Goal: Transaction & Acquisition: Purchase product/service

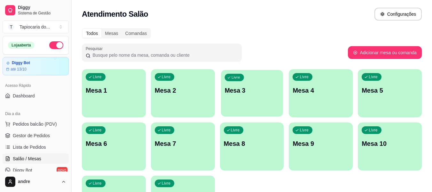
click at [244, 99] on div "Livre Mesa 3" at bounding box center [252, 89] width 62 height 39
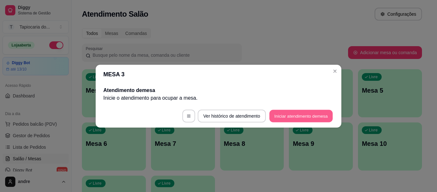
click at [316, 114] on button "Iniciar atendimento de mesa" at bounding box center [300, 115] width 63 height 12
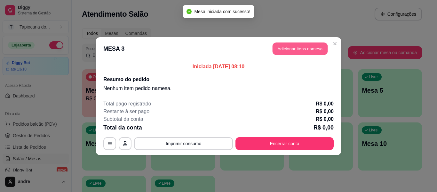
click at [312, 51] on button "Adicionar itens na mesa" at bounding box center [300, 48] width 55 height 12
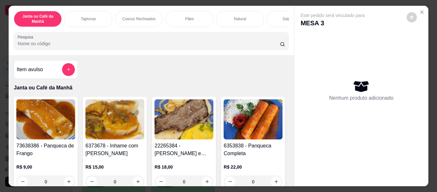
click at [73, 47] on input "Pesquisa" at bounding box center [149, 43] width 262 height 6
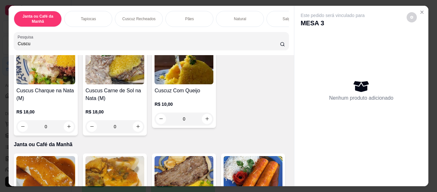
scroll to position [352, 0]
type input "Cuscu"
click at [205, 29] on icon "increase-product-quantity" at bounding box center [207, 27] width 5 height 5
type input "1"
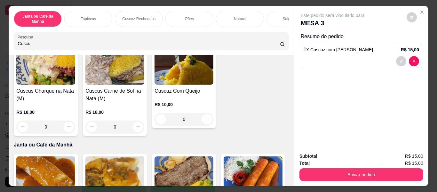
click at [205, 30] on icon "increase-product-quantity" at bounding box center [207, 27] width 5 height 5
type input "2"
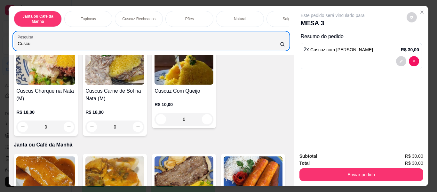
drag, startPoint x: 147, startPoint y: 38, endPoint x: 0, endPoint y: 47, distance: 146.9
click at [0, 47] on div "Janta ou Café da Manhã Tapiocas Cuscuz Recheados Pães Natural Salgados Tapiocas…" at bounding box center [218, 96] width 437 height 192
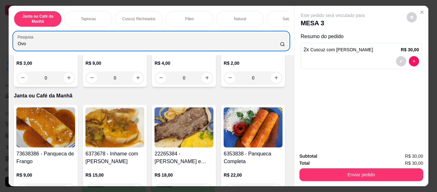
scroll to position [128, 0]
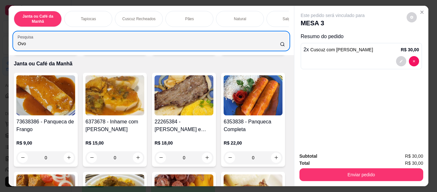
type input "Ovo"
click at [271, 51] on button "increase-product-quantity" at bounding box center [276, 46] width 10 height 10
type input "1"
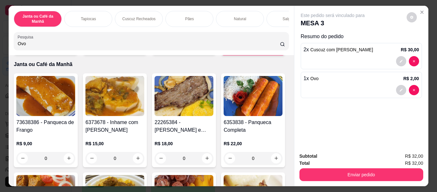
click at [274, 48] on icon "increase-product-quantity" at bounding box center [276, 46] width 5 height 5
type input "2"
click at [274, 48] on icon "increase-product-quantity" at bounding box center [276, 46] width 5 height 5
type input "3"
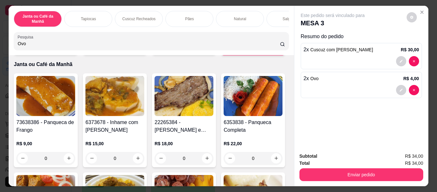
type input "3"
click at [274, 49] on icon "increase-product-quantity" at bounding box center [276, 46] width 5 height 5
type input "4"
drag, startPoint x: 86, startPoint y: 46, endPoint x: 0, endPoint y: 43, distance: 85.9
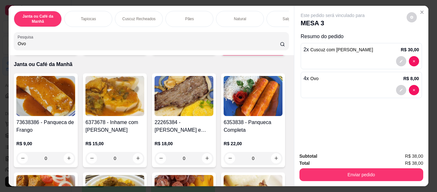
click at [0, 43] on div "Janta ou Café da Manhã Tapiocas Cuscuz Recheados Pães Natural Salgados Tapiocas…" at bounding box center [218, 96] width 437 height 192
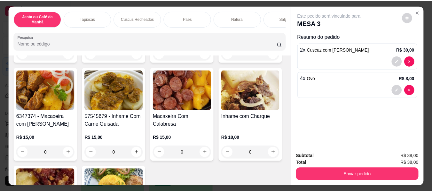
scroll to position [0, 0]
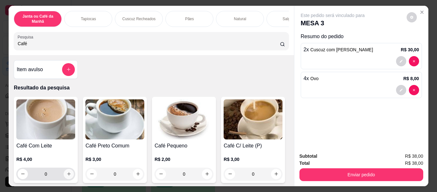
type input "Café"
click at [67, 173] on icon "increase-product-quantity" at bounding box center [69, 174] width 5 height 5
type input "1"
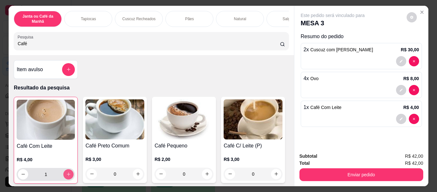
click at [67, 173] on button "increase-product-quantity" at bounding box center [68, 174] width 10 height 10
type input "2"
click at [67, 173] on button "increase-product-quantity" at bounding box center [68, 174] width 10 height 10
type input "3"
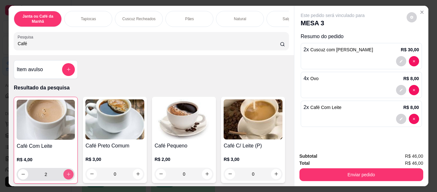
type input "3"
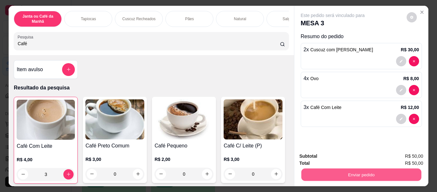
click at [376, 175] on button "Enviar pedido" at bounding box center [361, 174] width 120 height 12
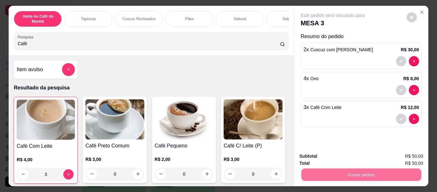
click at [396, 154] on button "Enviar pedido" at bounding box center [407, 156] width 36 height 12
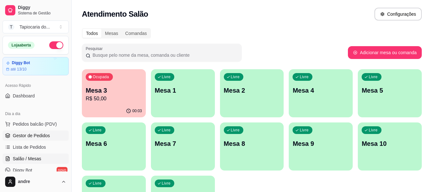
click at [45, 138] on span "Gestor de Pedidos" at bounding box center [31, 135] width 37 height 6
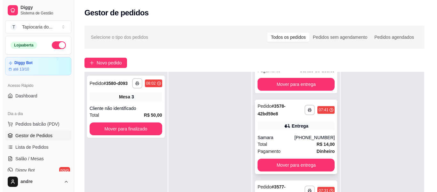
scroll to position [98, 0]
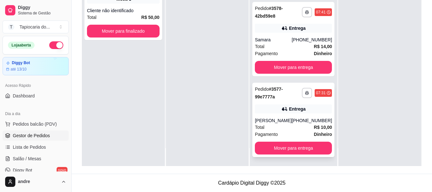
click at [296, 117] on div "**********" at bounding box center [294, 120] width 82 height 74
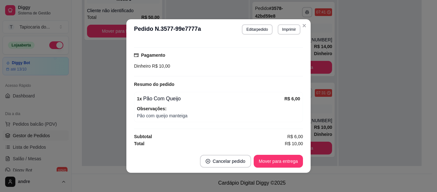
scroll to position [1, 0]
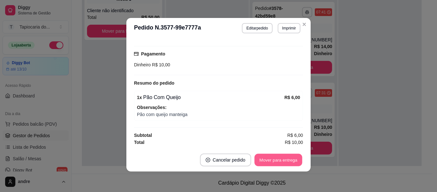
click at [279, 160] on button "Mover para entrega" at bounding box center [278, 160] width 48 height 12
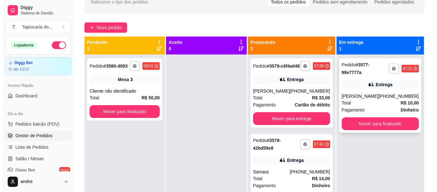
scroll to position [34, 0]
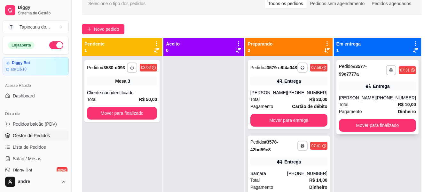
click at [378, 103] on div "Total R$ 10,00" at bounding box center [377, 104] width 77 height 7
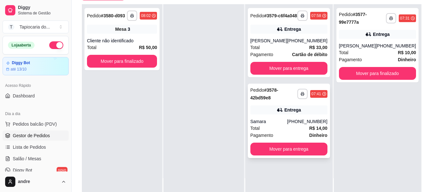
scroll to position [98, 0]
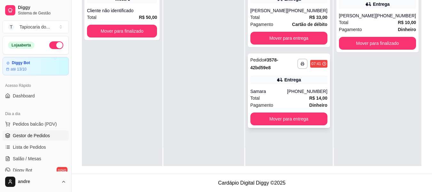
click at [306, 93] on div "[PHONE_NUMBER]" at bounding box center [307, 91] width 40 height 6
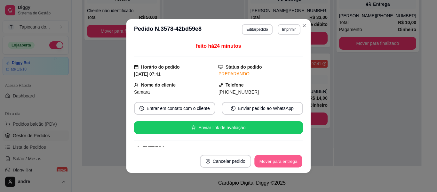
click at [287, 155] on button "Mover para entrega" at bounding box center [278, 161] width 48 height 12
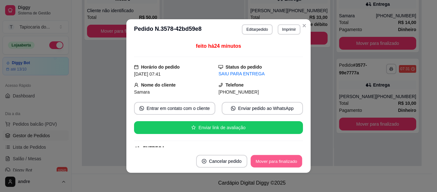
click at [288, 158] on button "Mover para finalizado" at bounding box center [277, 161] width 52 height 12
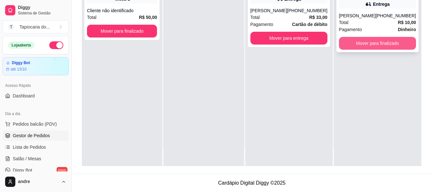
click at [364, 42] on button "Mover para finalizado" at bounding box center [377, 43] width 77 height 13
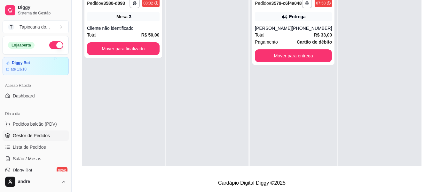
scroll to position [0, 0]
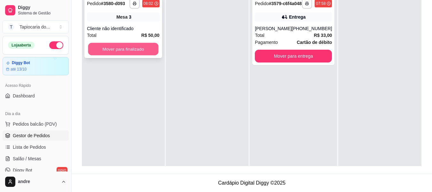
click at [135, 49] on button "Mover para finalizado" at bounding box center [123, 49] width 70 height 12
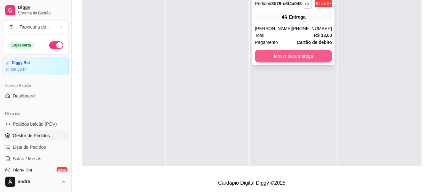
click at [301, 61] on button "Mover para entrega" at bounding box center [293, 56] width 77 height 13
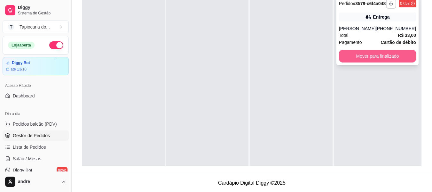
click at [368, 59] on button "Mover para finalizado" at bounding box center [377, 56] width 77 height 13
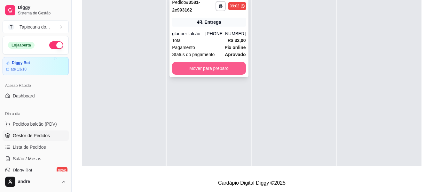
click at [211, 74] on button "Mover para preparo" at bounding box center [209, 68] width 74 height 13
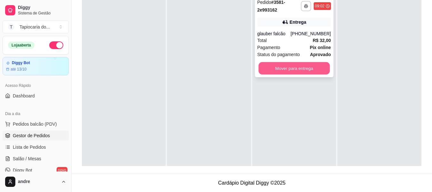
click at [309, 67] on button "Mover para entrega" at bounding box center [294, 68] width 71 height 12
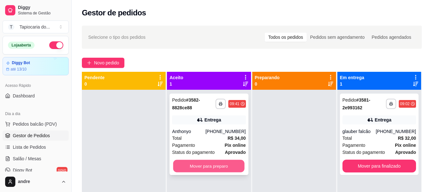
click at [198, 162] on button "Mover para preparo" at bounding box center [208, 166] width 71 height 12
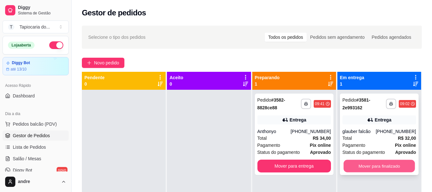
click at [390, 172] on button "Mover para finalizado" at bounding box center [379, 166] width 71 height 12
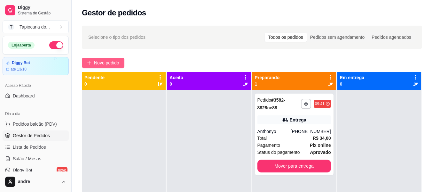
click at [100, 61] on span "Novo pedido" at bounding box center [106, 62] width 25 height 7
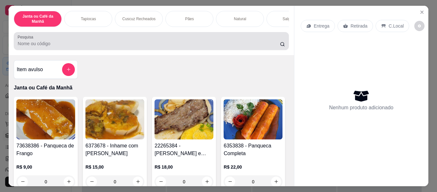
click at [120, 47] on div at bounding box center [151, 41] width 267 height 13
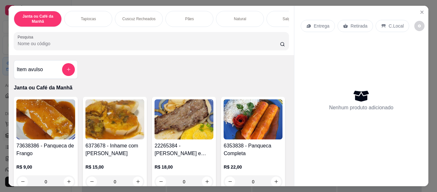
click at [71, 47] on input "Pesquisa" at bounding box center [149, 43] width 262 height 6
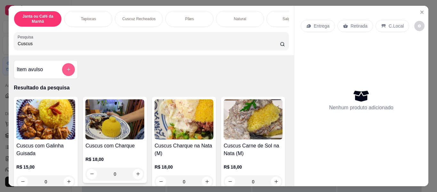
type input "Cuscus"
click at [67, 69] on icon "add-separate-item" at bounding box center [68, 69] width 5 height 5
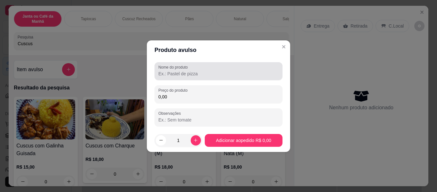
click at [180, 76] on input "Nome do produto" at bounding box center [218, 73] width 120 height 6
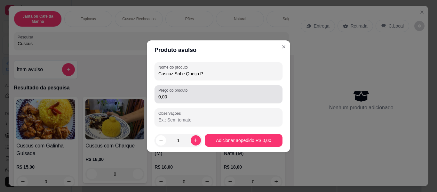
type input "Cuscuz Sol e Queijo P"
click at [199, 98] on input "0,00" at bounding box center [218, 96] width 120 height 6
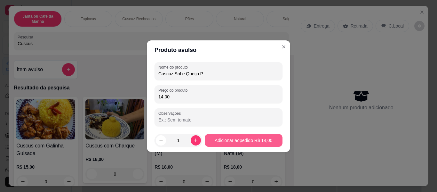
type input "14,00"
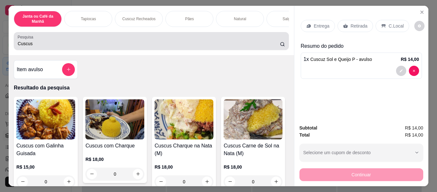
click at [113, 40] on div "Cuscus" at bounding box center [151, 41] width 267 height 13
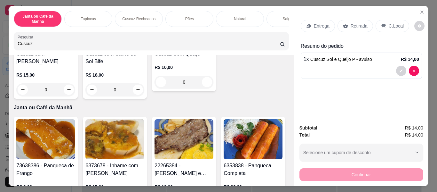
scroll to position [224, 0]
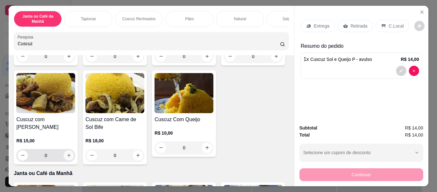
type input "Cuscuz"
click at [71, 158] on icon "increase-product-quantity" at bounding box center [69, 155] width 5 height 5
type input "1"
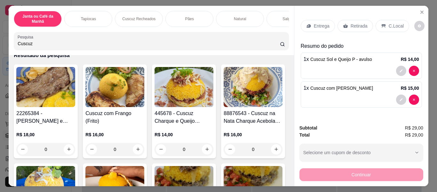
scroll to position [0, 0]
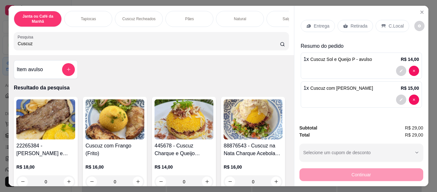
drag, startPoint x: 66, startPoint y: 45, endPoint x: 0, endPoint y: 53, distance: 66.8
click at [0, 53] on div "Janta ou Café da Manhã Tapiocas Cuscuz Recheados Pães Natural Salgados Tapiocas…" at bounding box center [218, 96] width 437 height 192
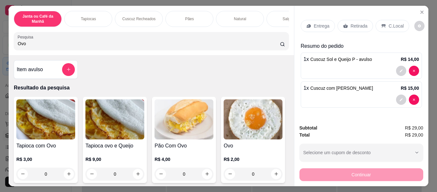
scroll to position [96, 0]
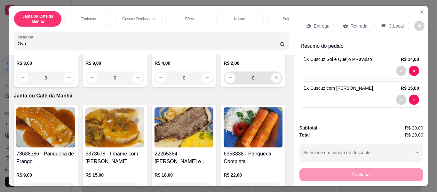
type input "Ovo"
click at [274, 80] on icon "increase-product-quantity" at bounding box center [276, 78] width 5 height 5
type input "1"
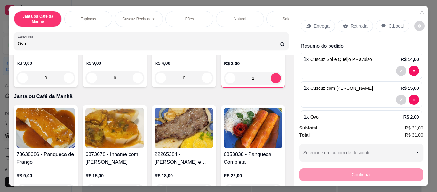
drag, startPoint x: 44, startPoint y: 45, endPoint x: 0, endPoint y: 63, distance: 47.5
click at [0, 63] on div "Janta ou Café da Manhã Tapiocas Cuscuz Recheados Pães Natural Salgados Tapiocas…" at bounding box center [218, 96] width 437 height 192
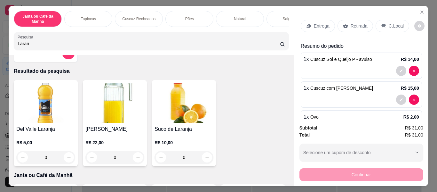
scroll to position [32, 0]
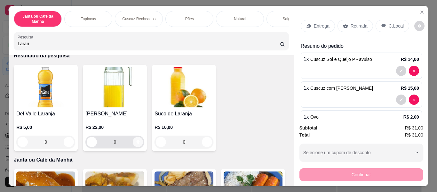
type input "Laran"
click at [136, 144] on icon "increase-product-quantity" at bounding box center [138, 141] width 5 height 5
type input "1"
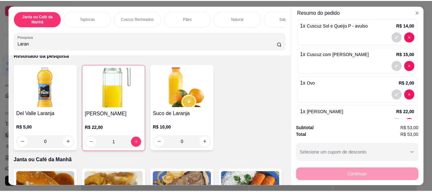
scroll to position [0, 0]
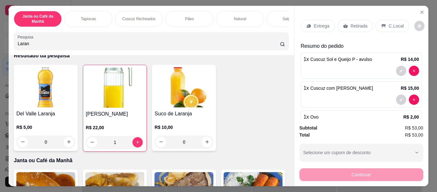
click at [392, 24] on p "C.Local" at bounding box center [396, 26] width 15 height 6
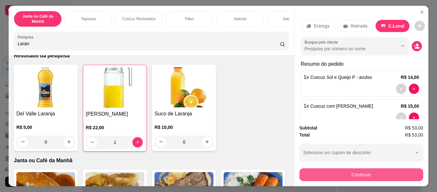
click at [372, 173] on button "Continuar" at bounding box center [362, 174] width 124 height 13
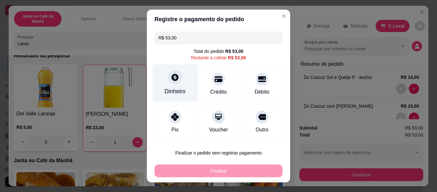
click at [173, 89] on div "Dinheiro" at bounding box center [175, 91] width 21 height 8
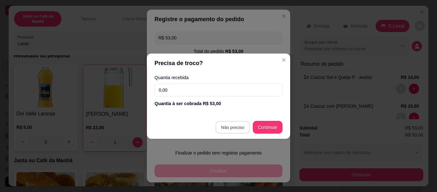
type input "R$ 0,00"
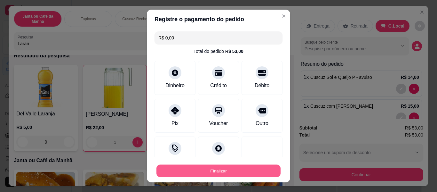
click at [242, 166] on button "Finalizar" at bounding box center [219, 171] width 124 height 12
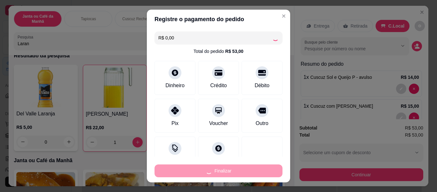
type input "0"
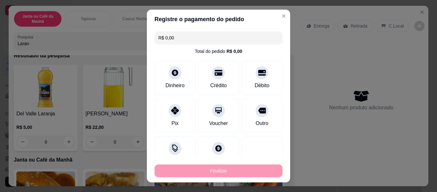
type input "-R$ 53,00"
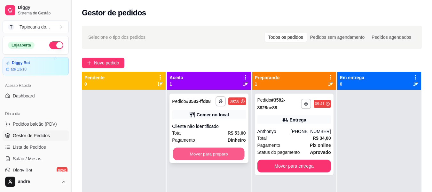
click at [226, 150] on button "Mover para preparo" at bounding box center [208, 154] width 71 height 12
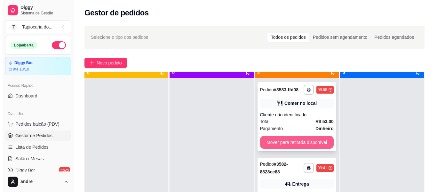
scroll to position [18, 0]
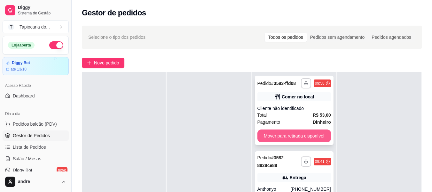
click at [295, 132] on button "Mover para retirada disponível" at bounding box center [295, 135] width 74 height 13
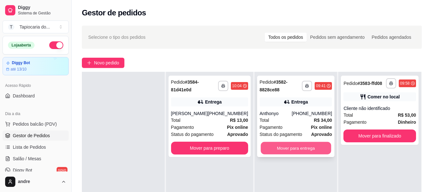
click at [299, 147] on button "Mover para entrega" at bounding box center [296, 148] width 70 height 12
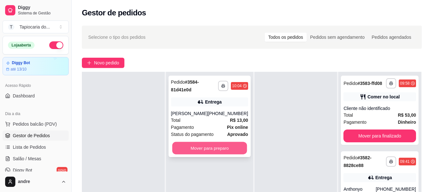
click at [220, 150] on button "Mover para preparo" at bounding box center [209, 148] width 75 height 12
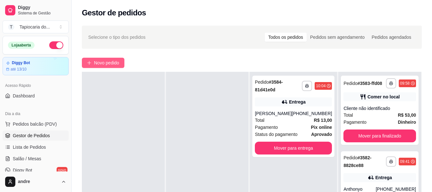
click at [112, 63] on span "Novo pedido" at bounding box center [106, 62] width 25 height 7
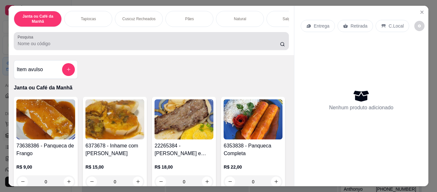
click at [105, 42] on div at bounding box center [151, 41] width 267 height 13
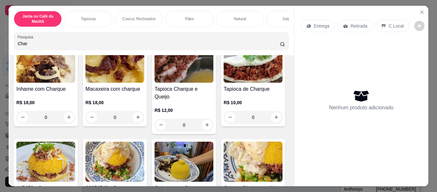
scroll to position [64, 0]
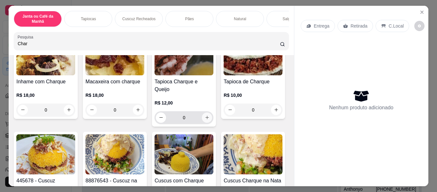
type input "Char"
click at [205, 115] on icon "increase-product-quantity" at bounding box center [207, 117] width 5 height 5
type input "1"
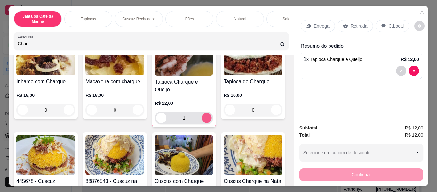
click at [205, 116] on icon "increase-product-quantity" at bounding box center [207, 118] width 5 height 5
type input "2"
click at [205, 116] on icon "increase-product-quantity" at bounding box center [207, 118] width 5 height 5
type input "3"
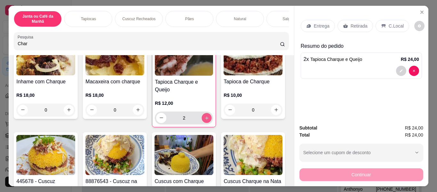
type input "3"
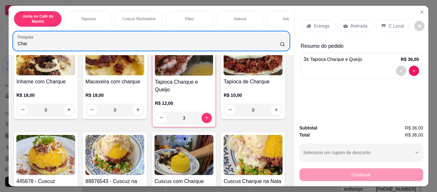
drag, startPoint x: 133, startPoint y: 40, endPoint x: 0, endPoint y: 34, distance: 132.7
click at [0, 34] on div "Janta ou Café da Manhã Tapiocas Cuscuz Recheados Pães Natural Salgados Tapiocas…" at bounding box center [218, 96] width 437 height 192
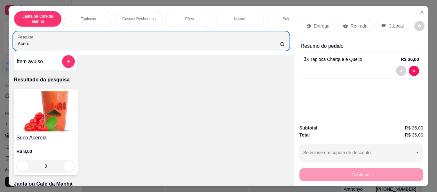
scroll to position [0, 0]
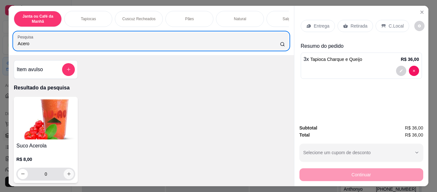
type input "Acero"
click at [67, 176] on icon "increase-product-quantity" at bounding box center [69, 173] width 5 height 5
type input "1"
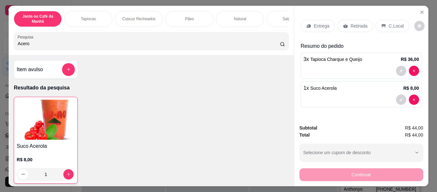
click at [321, 24] on p "Entrega" at bounding box center [322, 26] width 16 height 6
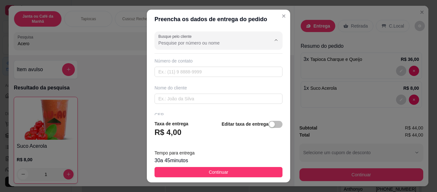
click at [197, 43] on input "Busque pelo cliente" at bounding box center [209, 43] width 102 height 6
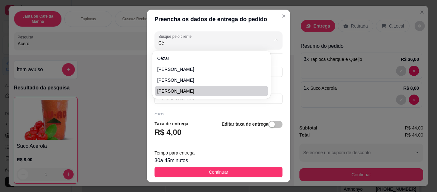
click at [194, 92] on span "[PERSON_NAME]" at bounding box center [208, 91] width 102 height 6
type input "[PERSON_NAME]"
type input "83991080844"
type input "[PERSON_NAME]"
type input "Escola Tecnica de Enfermagem"
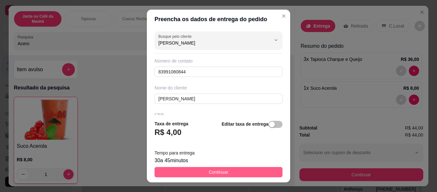
type input "[PERSON_NAME]"
click at [221, 170] on span "Continuar" at bounding box center [219, 171] width 20 height 7
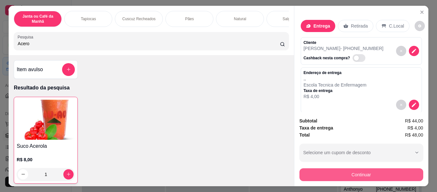
click at [381, 173] on button "Continuar" at bounding box center [362, 174] width 124 height 13
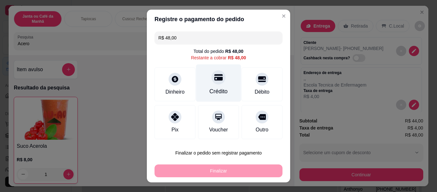
click at [219, 93] on div "Crédito" at bounding box center [219, 91] width 18 height 8
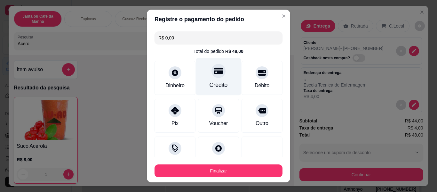
type input "R$ 0,00"
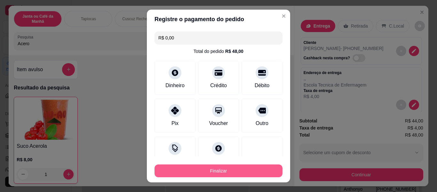
click at [256, 168] on button "Finalizar" at bounding box center [219, 170] width 128 height 13
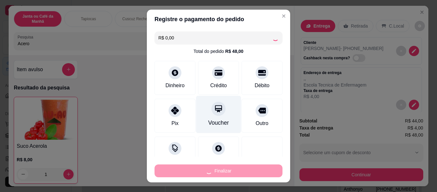
type input "0"
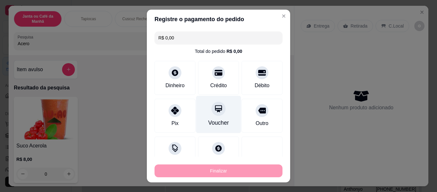
type input "-R$ 48,00"
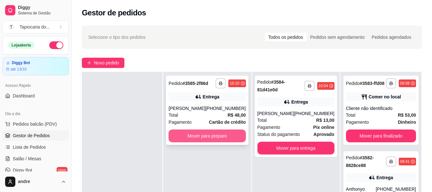
click at [220, 137] on button "Mover para preparo" at bounding box center [207, 135] width 77 height 13
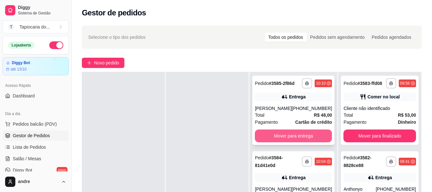
click at [299, 133] on button "Mover para entrega" at bounding box center [293, 135] width 77 height 13
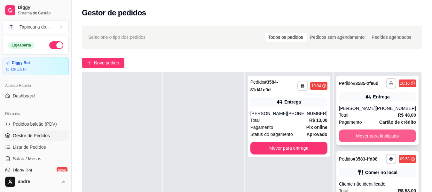
click at [390, 137] on button "Mover para finalizado" at bounding box center [377, 135] width 77 height 13
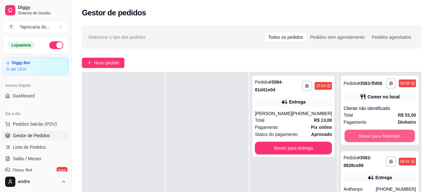
click at [390, 137] on button "Mover para finalizado" at bounding box center [380, 136] width 70 height 12
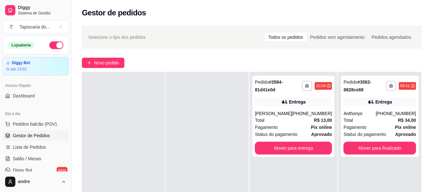
click at [390, 137] on div "Status do pagamento aprovado" at bounding box center [380, 134] width 73 height 7
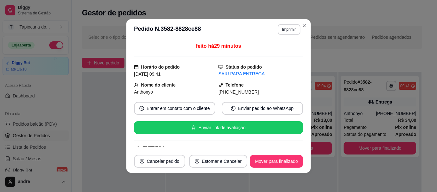
drag, startPoint x: 282, startPoint y: 167, endPoint x: 286, endPoint y: 163, distance: 6.1
click at [283, 167] on footer "Cancelar pedido Estornar e Cancelar Mover para finalizado" at bounding box center [218, 160] width 184 height 23
click at [287, 162] on button "Mover para finalizado" at bounding box center [277, 161] width 52 height 12
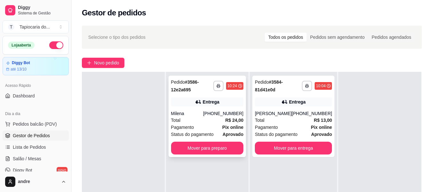
click at [231, 114] on div "[PHONE_NUMBER]" at bounding box center [223, 113] width 40 height 6
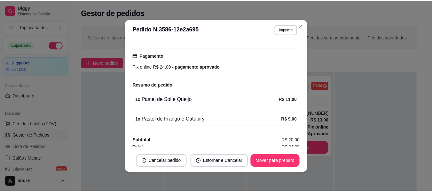
scroll to position [164, 0]
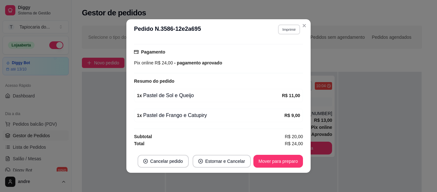
click at [285, 24] on button "Imprimir" at bounding box center [289, 29] width 22 height 10
click at [282, 49] on button "Impressora" at bounding box center [275, 52] width 46 height 10
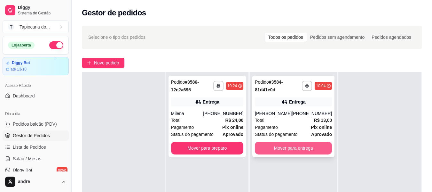
click at [317, 147] on button "Mover para entrega" at bounding box center [293, 147] width 77 height 13
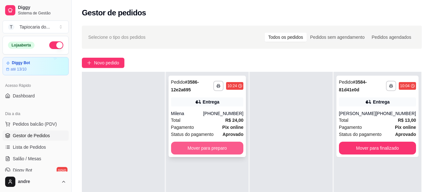
click at [227, 148] on button "Mover para preparo" at bounding box center [207, 147] width 73 height 13
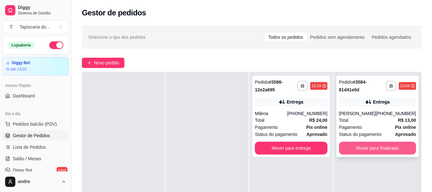
click at [368, 146] on button "Mover para finalizado" at bounding box center [377, 147] width 77 height 13
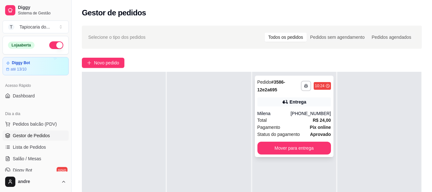
click at [308, 110] on div "[PHONE_NUMBER]" at bounding box center [311, 113] width 40 height 6
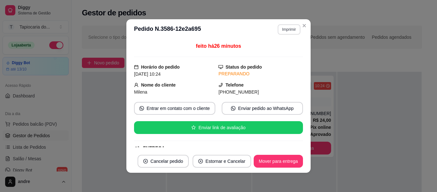
click at [284, 30] on button "Imprimir" at bounding box center [289, 29] width 23 height 10
click at [284, 53] on button "Impressora" at bounding box center [275, 52] width 45 height 10
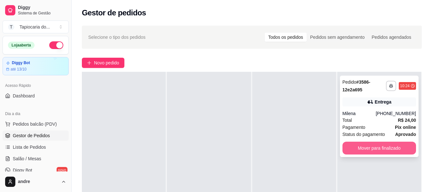
click at [372, 148] on button "Mover para finalizado" at bounding box center [380, 147] width 74 height 13
